Goal: Download file/media

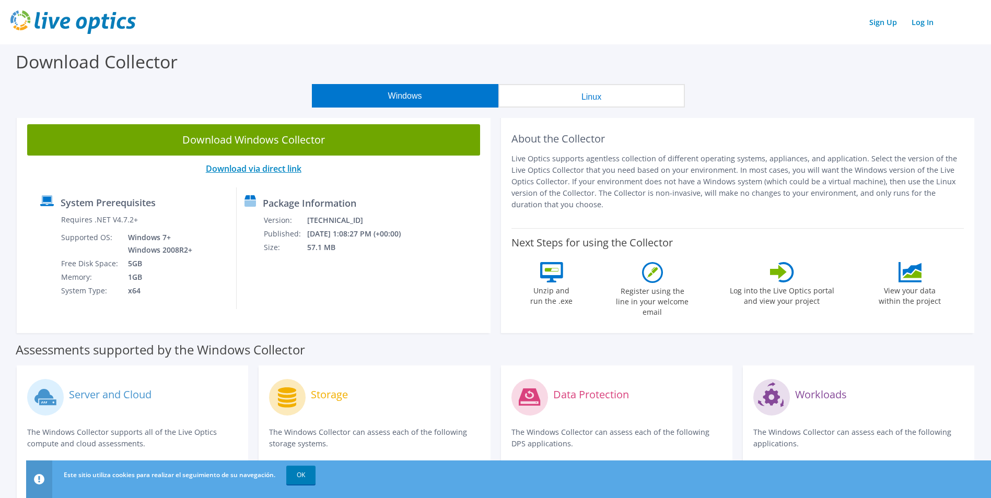
click at [266, 168] on link "Download via direct link" at bounding box center [254, 168] width 96 height 11
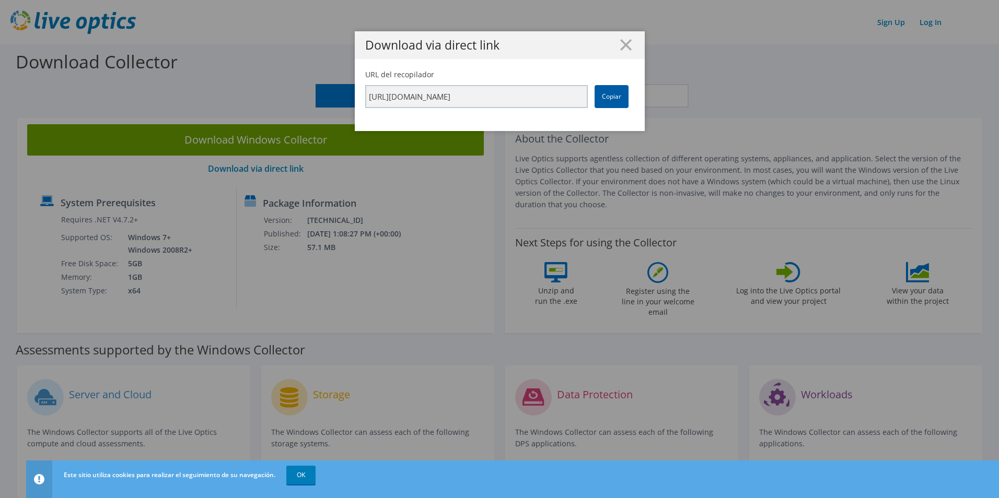
click at [608, 98] on link "Copiar" at bounding box center [611, 96] width 34 height 23
click at [620, 42] on icon at bounding box center [625, 44] width 11 height 11
